Goal: Transaction & Acquisition: Book appointment/travel/reservation

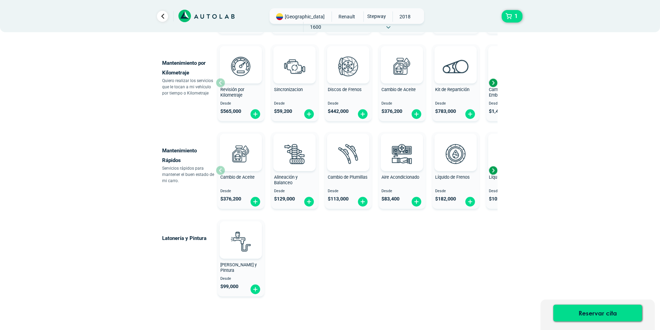
scroll to position [293, 0]
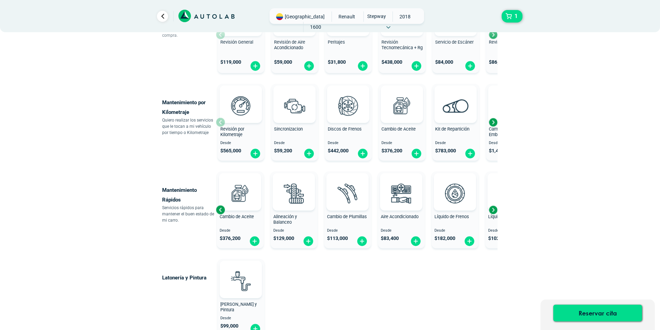
click at [492, 209] on div "Next slide" at bounding box center [493, 210] width 10 height 10
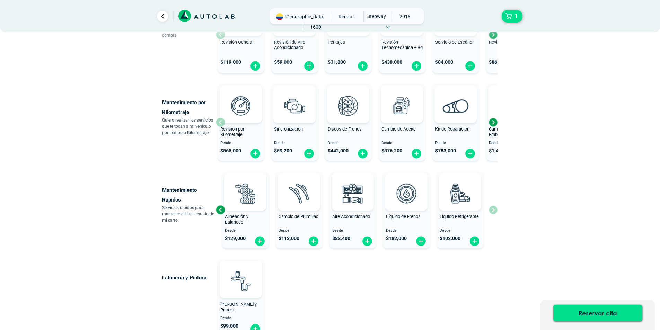
click at [493, 208] on div "Cambio de Aceite Desde $ 376,200 Alineación y Balanceo Desde $ 129,000 Cambio d…" at bounding box center [357, 210] width 282 height 82
click at [493, 122] on div "Next slide" at bounding box center [493, 122] width 10 height 10
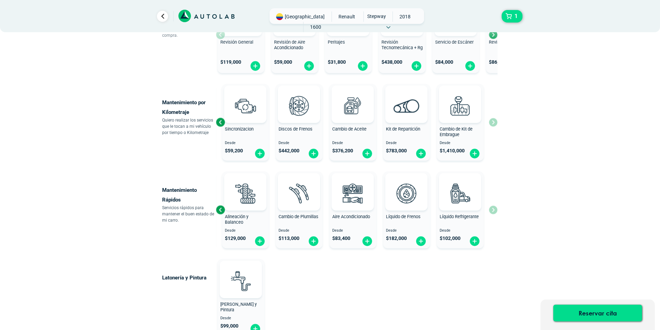
click at [493, 122] on div "Revisión por Kilometraje Desde $ 565,000 Sincronizacion Desde $ 59,200 Discos d…" at bounding box center [357, 122] width 282 height 82
click at [493, 128] on div "Revisión por Kilometraje Desde $ 565,000 Sincronizacion Desde $ 59,200 Discos d…" at bounding box center [357, 122] width 282 height 82
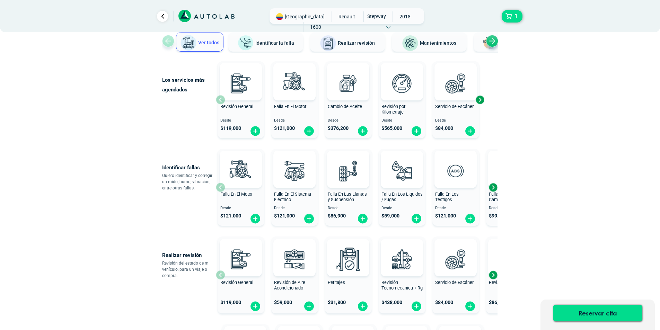
scroll to position [51, 0]
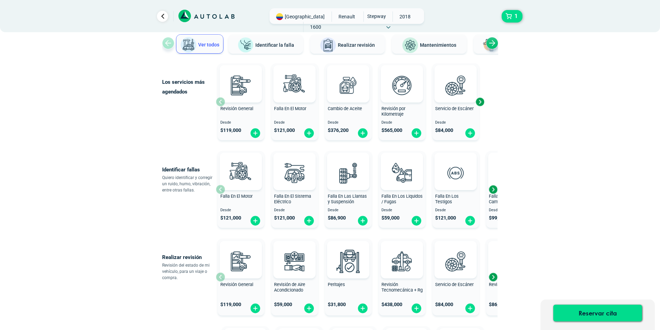
click at [494, 188] on div "Next slide" at bounding box center [493, 189] width 10 height 10
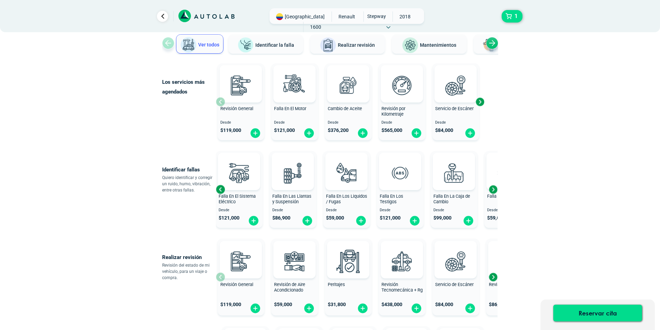
click at [494, 189] on div "Next slide" at bounding box center [493, 189] width 10 height 10
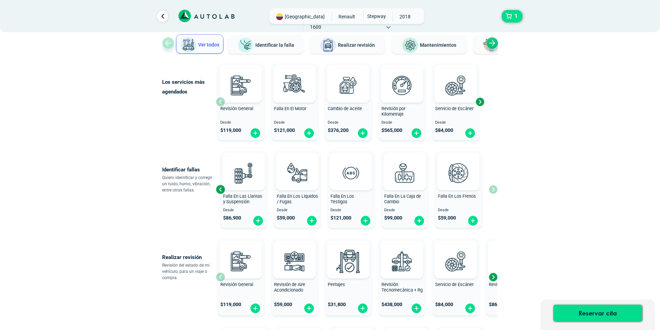
click at [494, 189] on div "Falla En El Motor Desde $ 121,000 Falla En El Sistema Eléctrico Desde $ 121,000…" at bounding box center [357, 189] width 282 height 82
click at [491, 279] on div "Next slide" at bounding box center [493, 277] width 10 height 10
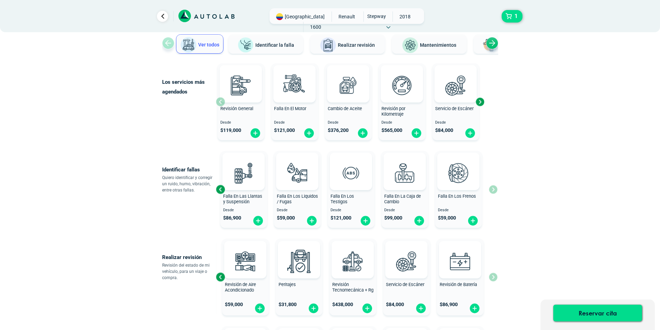
click at [491, 278] on div "Revisión General $ 119,000 Revisión de Aire Acondicionado $ 59,000 Peritajes $ …" at bounding box center [357, 277] width 282 height 82
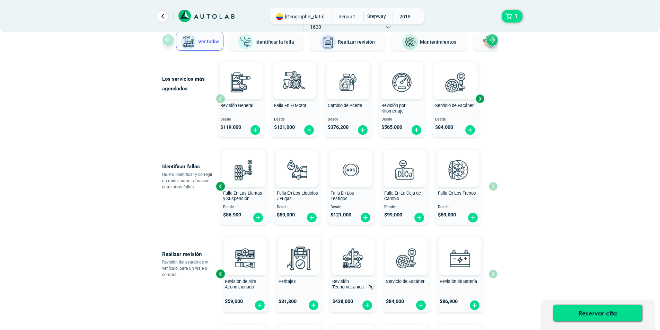
scroll to position [0, 0]
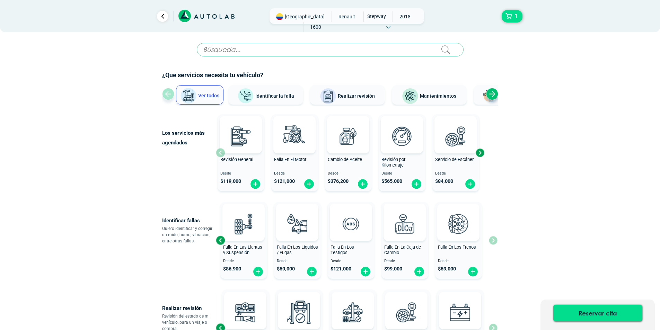
click at [481, 152] on div "Next slide" at bounding box center [479, 153] width 10 height 10
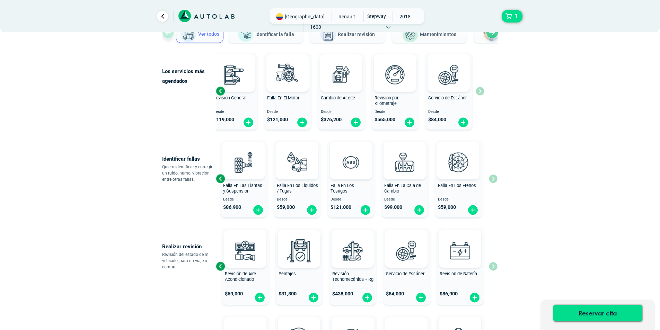
scroll to position [16, 0]
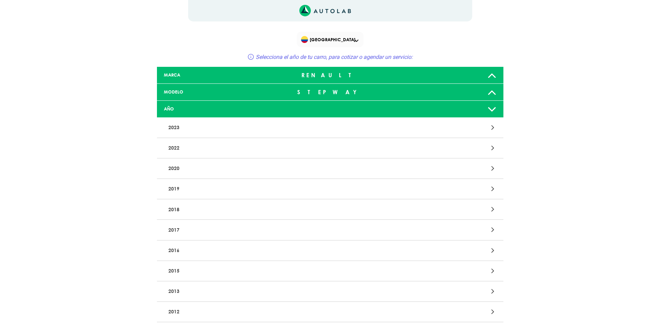
scroll to position [53, 0]
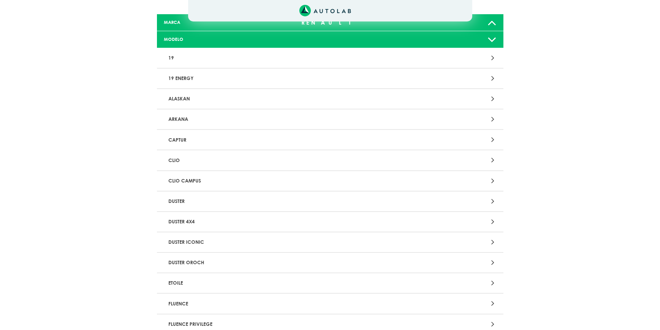
scroll to position [519, 0]
